Goal: Task Accomplishment & Management: Complete application form

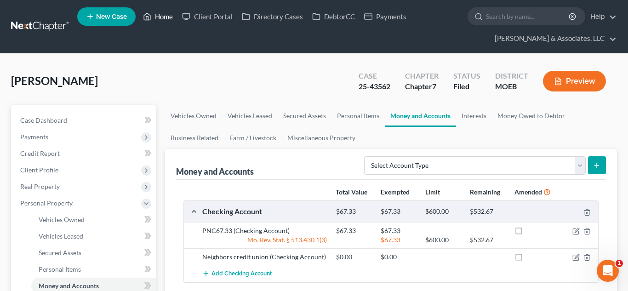
click at [158, 20] on link "Home" at bounding box center [157, 16] width 39 height 17
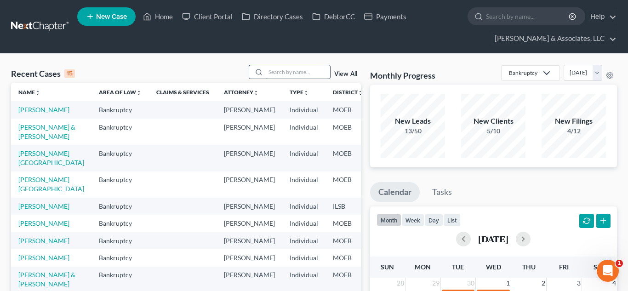
click at [296, 72] on input "search" at bounding box center [298, 71] width 64 height 13
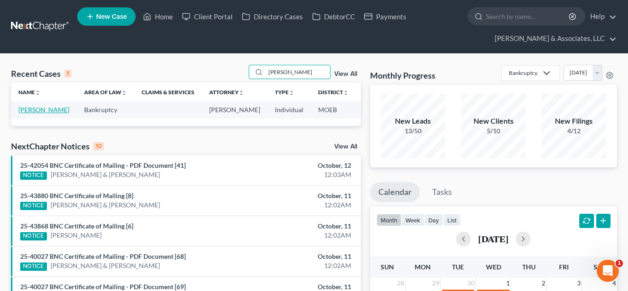
type input "[PERSON_NAME]"
click at [25, 112] on link "[PERSON_NAME]" at bounding box center [43, 110] width 51 height 8
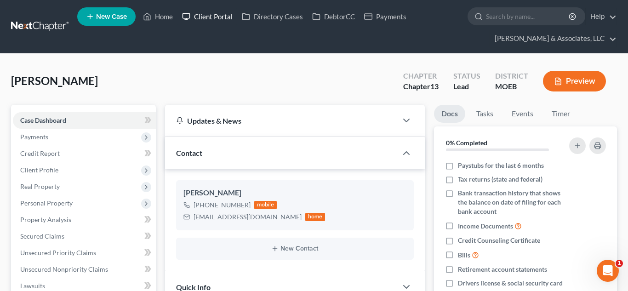
click at [214, 10] on link "Client Portal" at bounding box center [208, 16] width 60 height 17
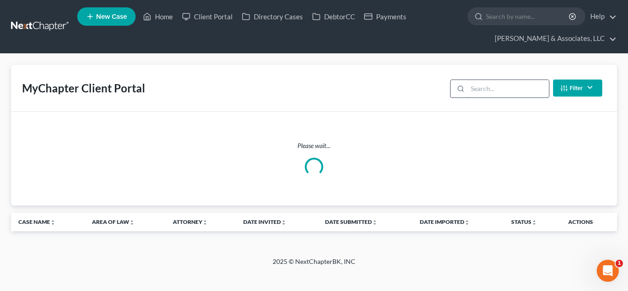
click at [506, 89] on input "search" at bounding box center [508, 88] width 81 height 17
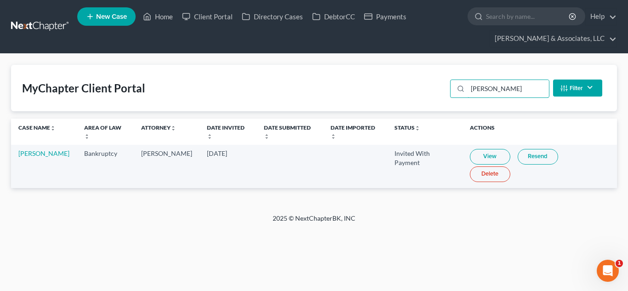
type input "[PERSON_NAME]"
click at [524, 149] on link "Resend" at bounding box center [538, 157] width 40 height 16
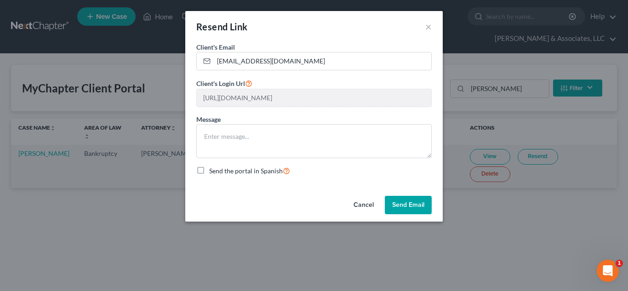
click at [412, 205] on button "Send Email" at bounding box center [408, 205] width 47 height 18
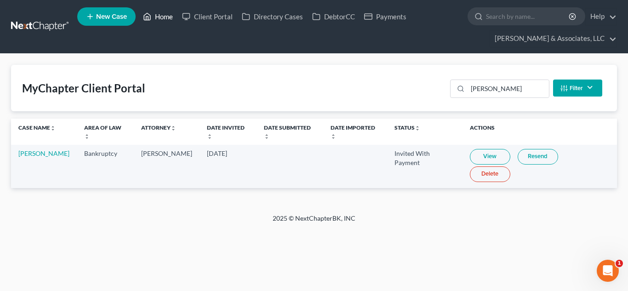
click at [161, 19] on link "Home" at bounding box center [157, 16] width 39 height 17
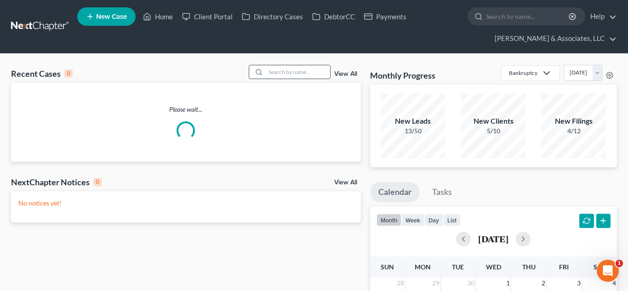
click at [316, 72] on input "search" at bounding box center [298, 71] width 64 height 13
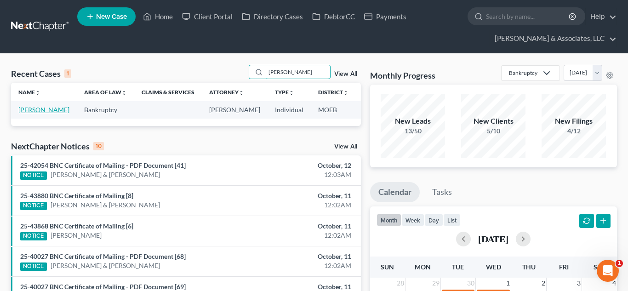
type input "[PERSON_NAME]"
click at [38, 109] on link "[PERSON_NAME]" at bounding box center [43, 110] width 51 height 8
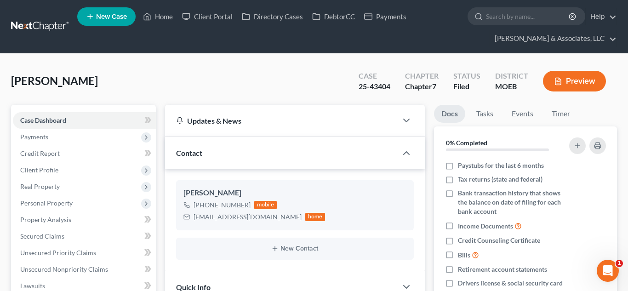
click at [38, 109] on div "Case Dashboard Payments Invoices Payments Payments Credit Report Client Profile…" at bounding box center [83, 269] width 145 height 329
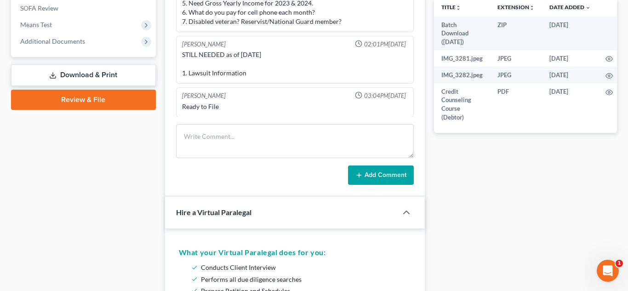
scroll to position [384, 0]
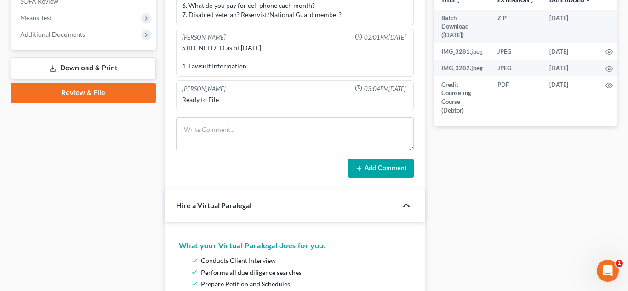
click at [405, 205] on polyline "button" at bounding box center [407, 205] width 6 height 3
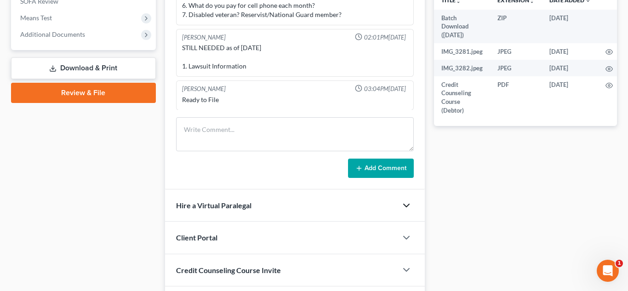
scroll to position [447, 0]
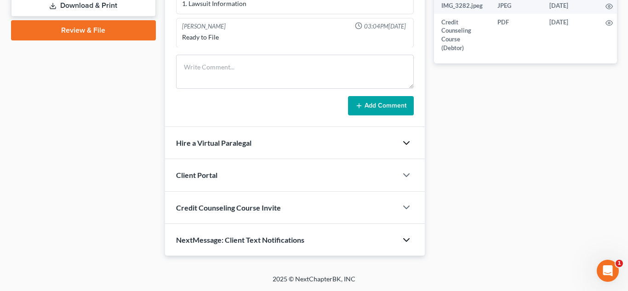
click at [406, 241] on polyline "button" at bounding box center [407, 240] width 6 height 3
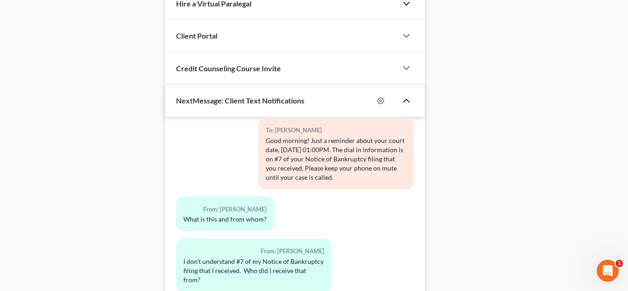
scroll to position [653, 0]
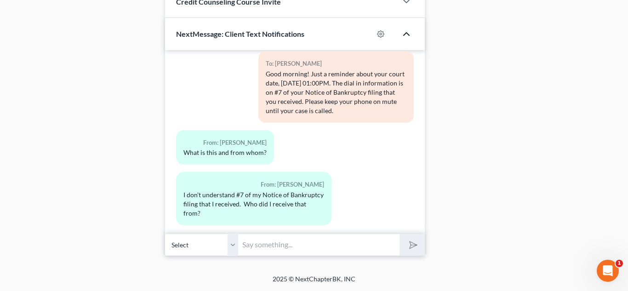
click at [299, 242] on input "text" at bounding box center [319, 245] width 161 height 23
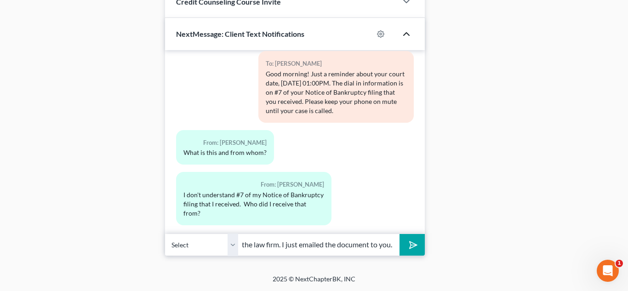
scroll to position [0, 79]
type input "Hi. It is automated from the law firm. I just emailed the document to you."
click at [400, 234] on button "submit" at bounding box center [412, 245] width 25 height 22
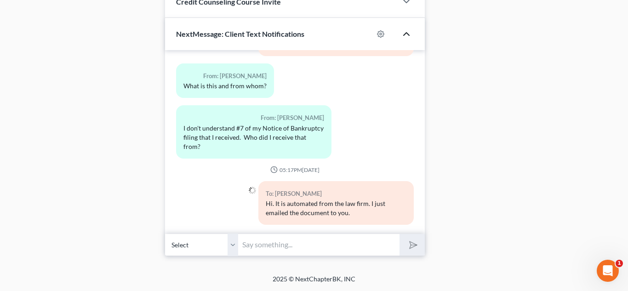
scroll to position [0, 0]
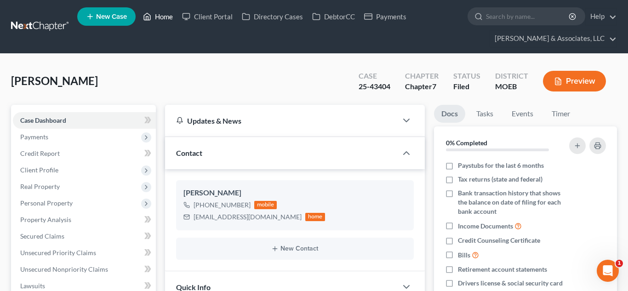
click at [161, 14] on link "Home" at bounding box center [157, 16] width 39 height 17
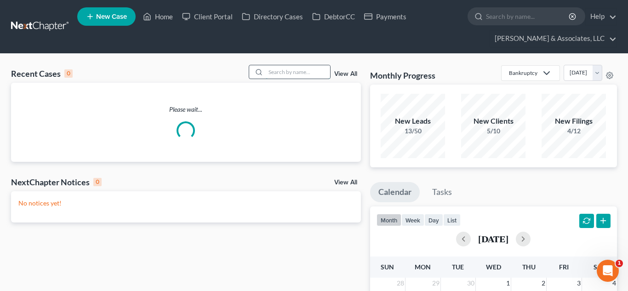
click at [285, 73] on input "search" at bounding box center [298, 71] width 64 height 13
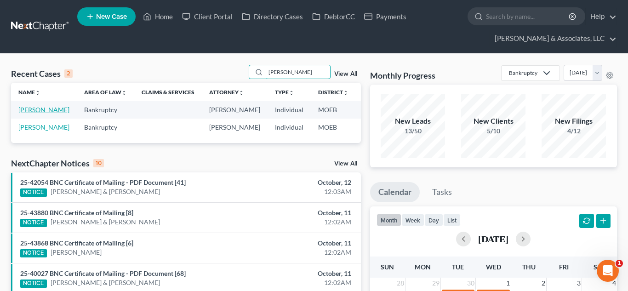
type input "[PERSON_NAME]"
click at [19, 114] on link "[PERSON_NAME]" at bounding box center [43, 110] width 51 height 8
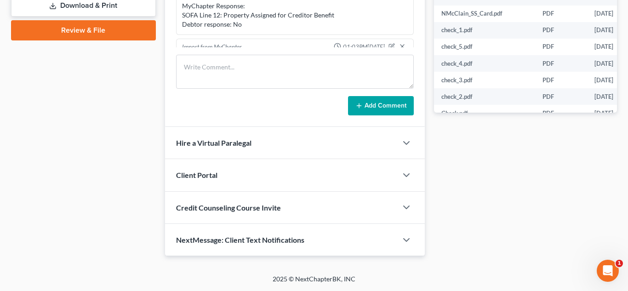
scroll to position [1002, 0]
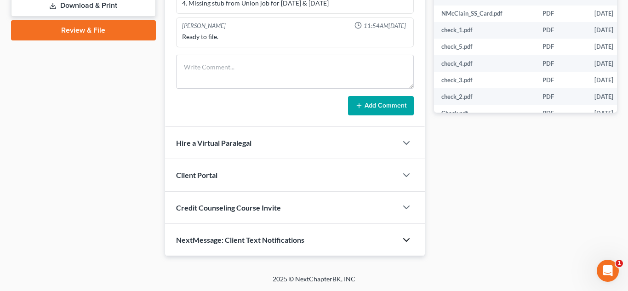
click at [402, 241] on icon "button" at bounding box center [406, 240] width 11 height 11
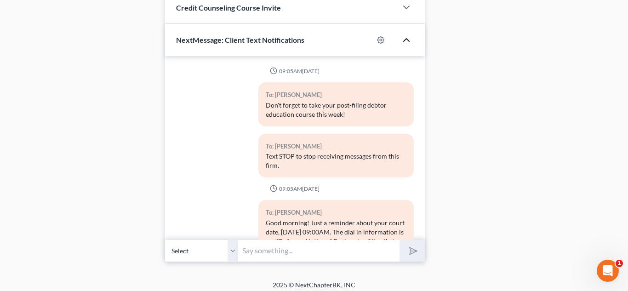
scroll to position [153, 0]
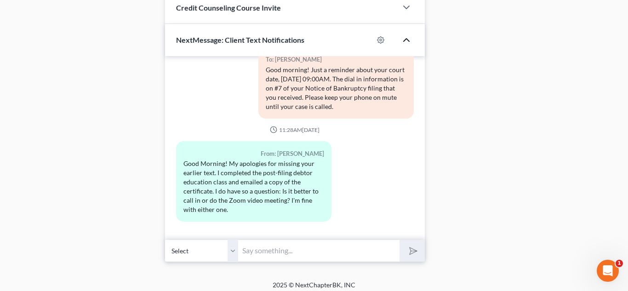
click at [326, 249] on input "text" at bounding box center [319, 251] width 161 height 23
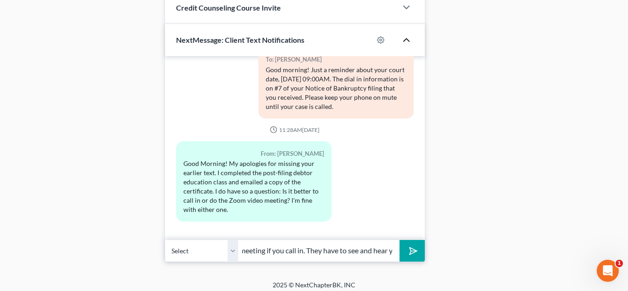
scroll to position [0, 162]
type input "Hi. You must do Zoom. They will not hold your meeting if you call in. They have…"
click at [400, 240] on button "submit" at bounding box center [412, 251] width 25 height 22
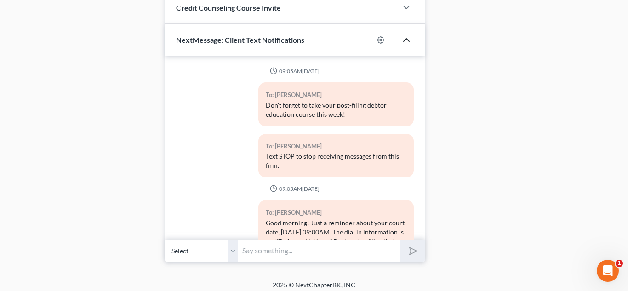
scroll to position [0, 0]
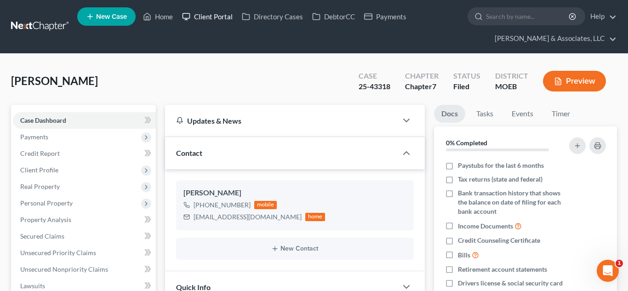
click at [205, 17] on link "Client Portal" at bounding box center [208, 16] width 60 height 17
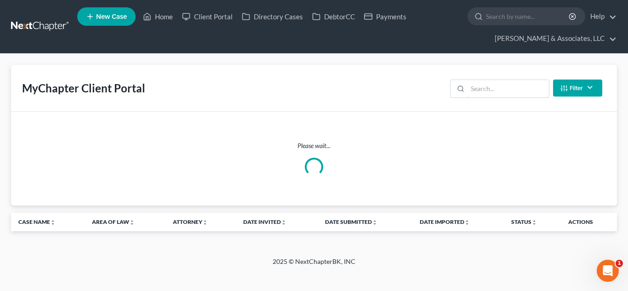
click at [496, 90] on input "search" at bounding box center [508, 88] width 81 height 17
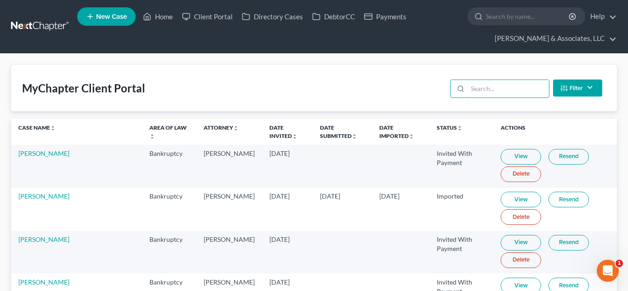
click at [507, 95] on input "search" at bounding box center [508, 88] width 81 height 17
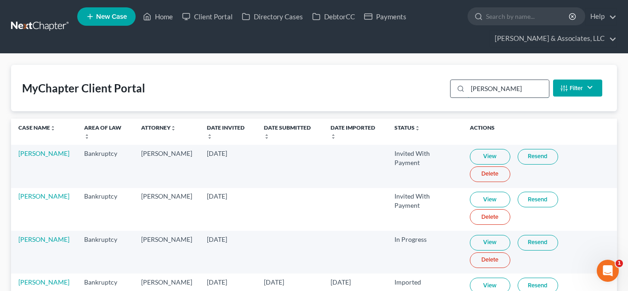
click at [493, 94] on input "[PERSON_NAME]" at bounding box center [508, 88] width 81 height 17
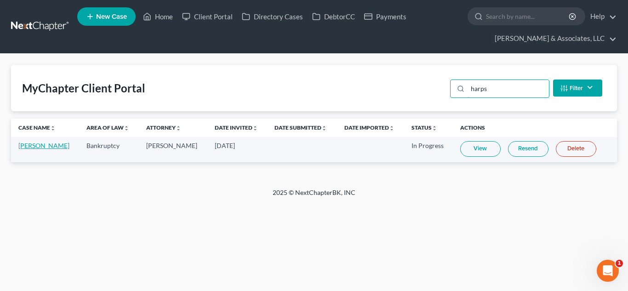
type input "harps"
click at [41, 147] on link "[PERSON_NAME]" at bounding box center [43, 146] width 51 height 8
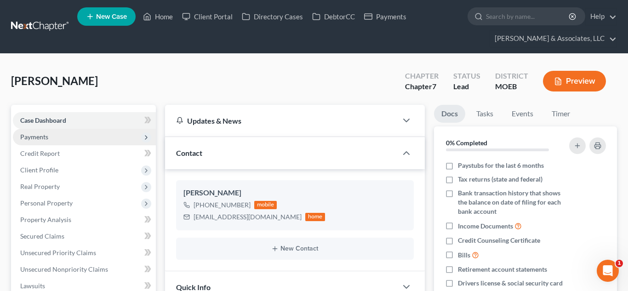
click at [45, 138] on span "Payments" at bounding box center [34, 137] width 28 height 8
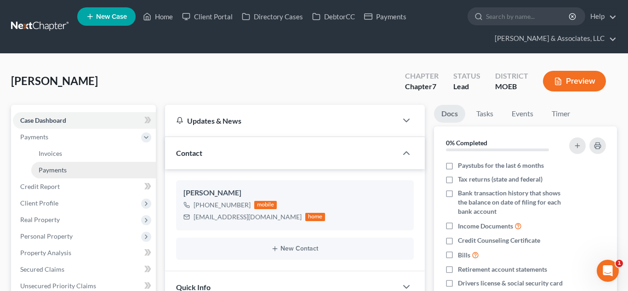
click at [64, 170] on span "Payments" at bounding box center [53, 170] width 28 height 8
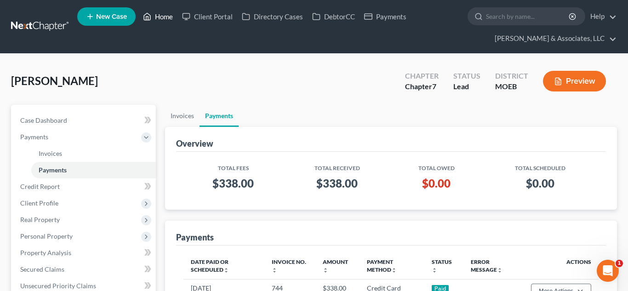
click at [156, 13] on link "Home" at bounding box center [157, 16] width 39 height 17
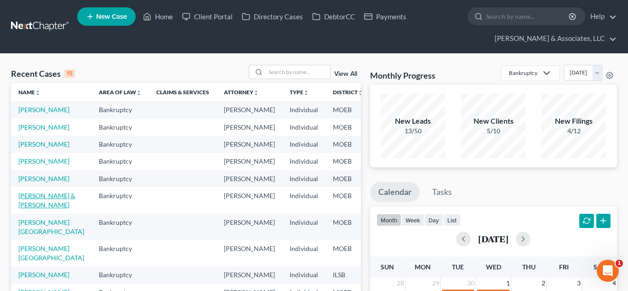
click at [32, 209] on link "[PERSON_NAME] & [PERSON_NAME]" at bounding box center [46, 200] width 57 height 17
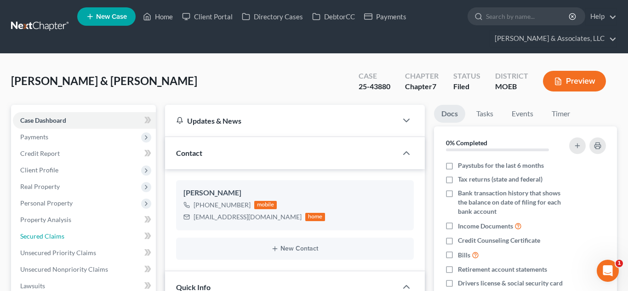
click at [50, 240] on span "Secured Claims" at bounding box center [42, 236] width 44 height 8
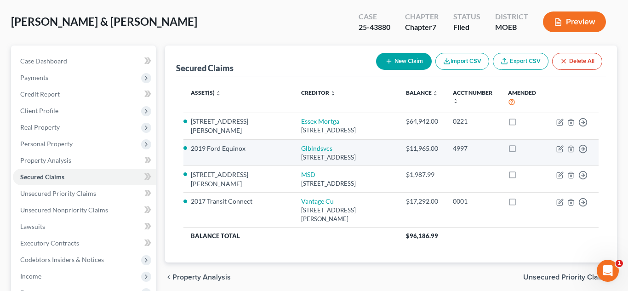
scroll to position [60, 0]
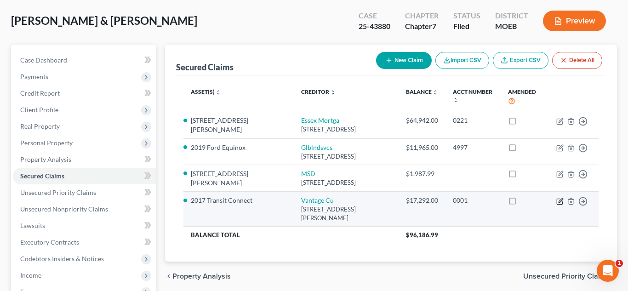
click at [557, 204] on icon "button" at bounding box center [560, 202] width 6 height 6
select select "26"
select select "8"
select select "0"
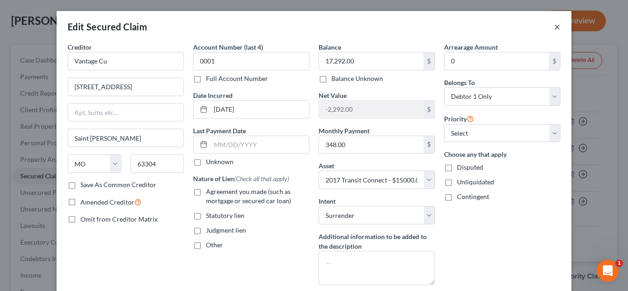
click at [559, 24] on button "×" at bounding box center [557, 26] width 6 height 11
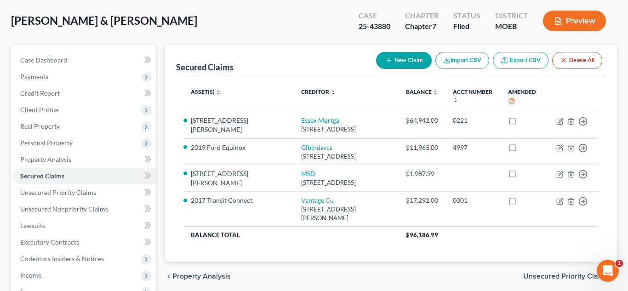
scroll to position [0, 0]
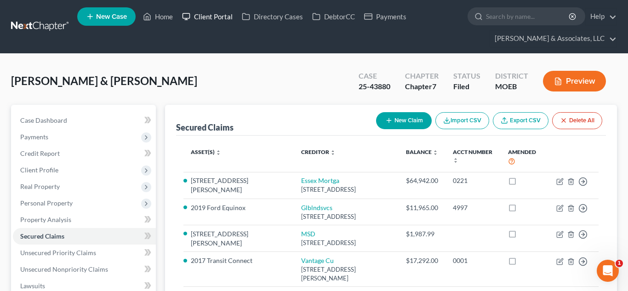
click at [212, 21] on link "Client Portal" at bounding box center [208, 16] width 60 height 17
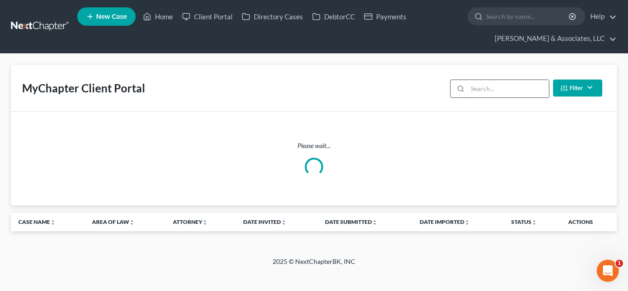
click at [477, 87] on input "search" at bounding box center [508, 88] width 81 height 17
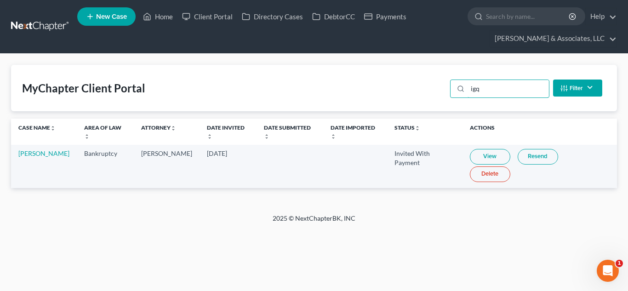
type input "igq"
click at [522, 153] on link "Resend" at bounding box center [538, 157] width 40 height 16
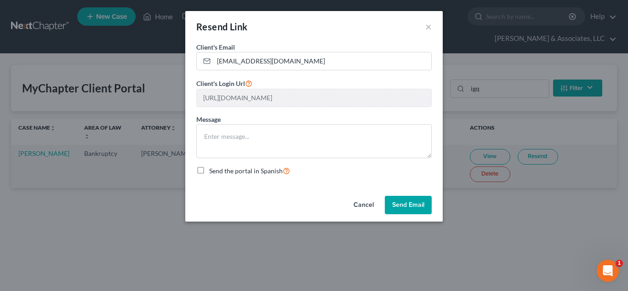
click at [406, 205] on button "Send Email" at bounding box center [408, 205] width 47 height 18
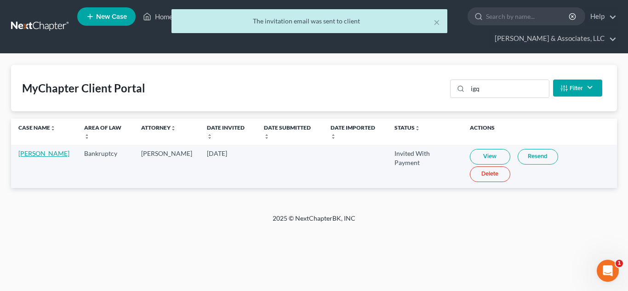
click at [29, 156] on link "[PERSON_NAME]" at bounding box center [43, 154] width 51 height 8
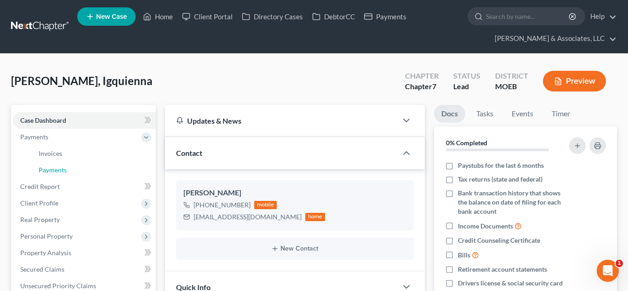
click at [50, 170] on span "Payments" at bounding box center [53, 170] width 28 height 8
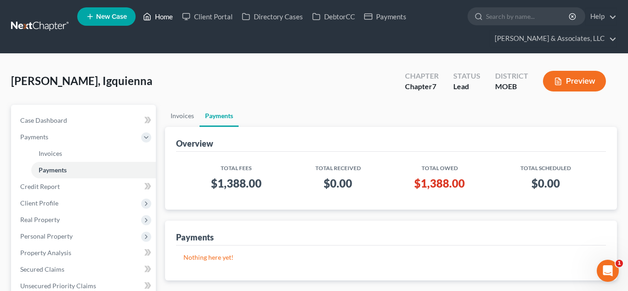
click at [153, 12] on link "Home" at bounding box center [157, 16] width 39 height 17
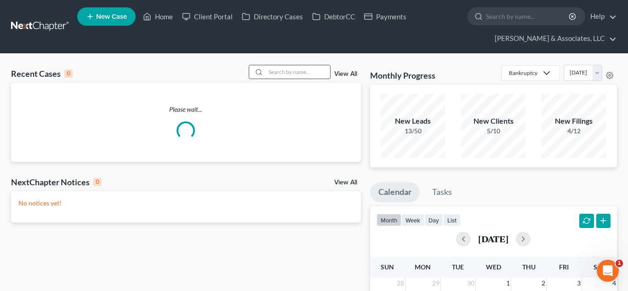
click at [305, 70] on input "search" at bounding box center [298, 71] width 64 height 13
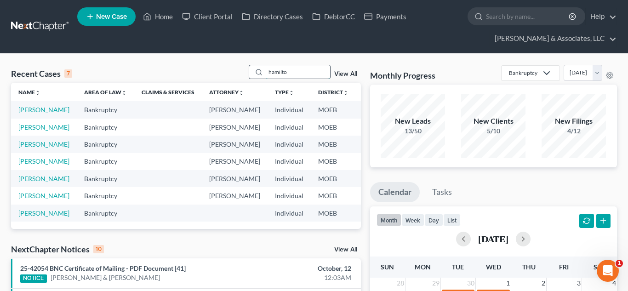
type input "[PERSON_NAME]"
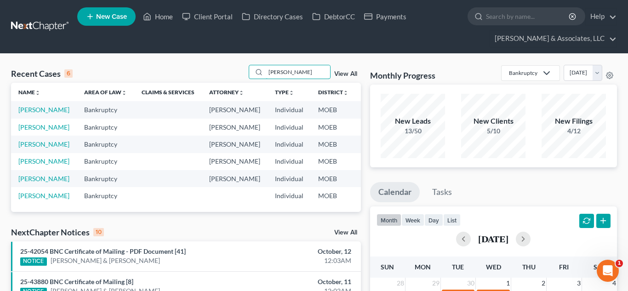
scroll to position [0, 48]
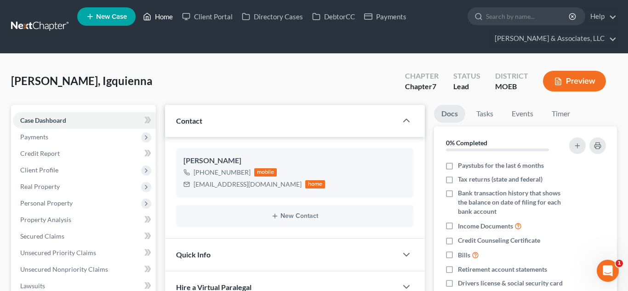
click at [162, 15] on link "Home" at bounding box center [157, 16] width 39 height 17
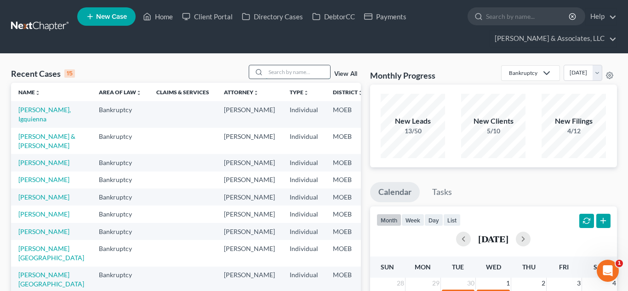
click at [287, 75] on input "search" at bounding box center [298, 71] width 64 height 13
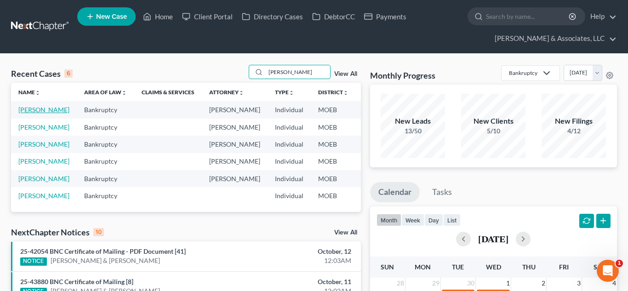
type input "[PERSON_NAME]"
click at [26, 111] on link "[PERSON_NAME]" at bounding box center [43, 110] width 51 height 8
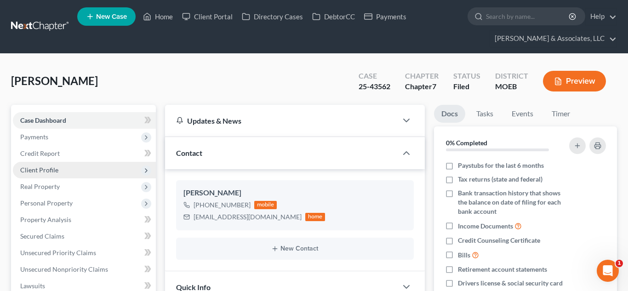
click at [48, 169] on span "Client Profile" at bounding box center [39, 170] width 38 height 8
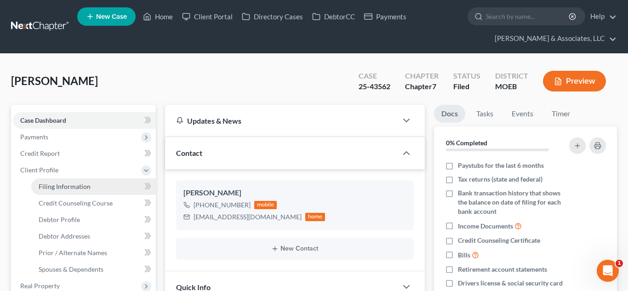
click at [63, 190] on span "Filing Information" at bounding box center [65, 187] width 52 height 8
select select "1"
select select "0"
select select "45"
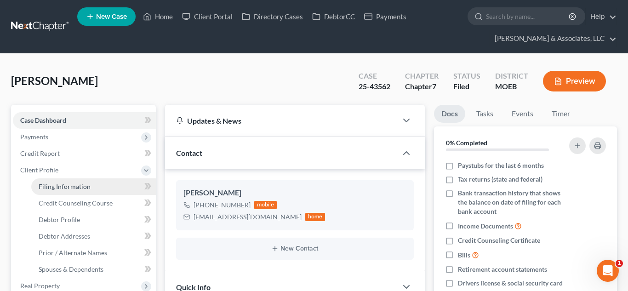
select select "0"
select select "26"
